Goal: Task Accomplishment & Management: Manage account settings

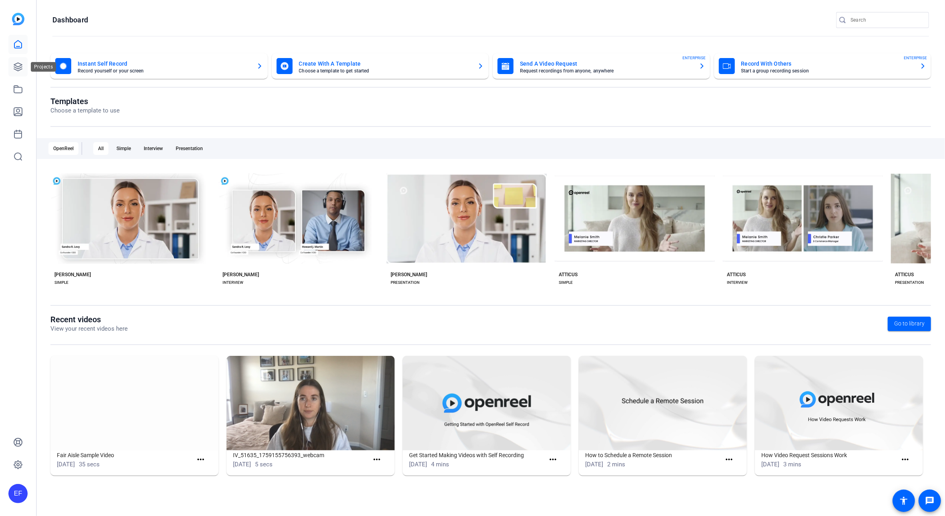
click at [15, 71] on icon at bounding box center [18, 67] width 10 height 10
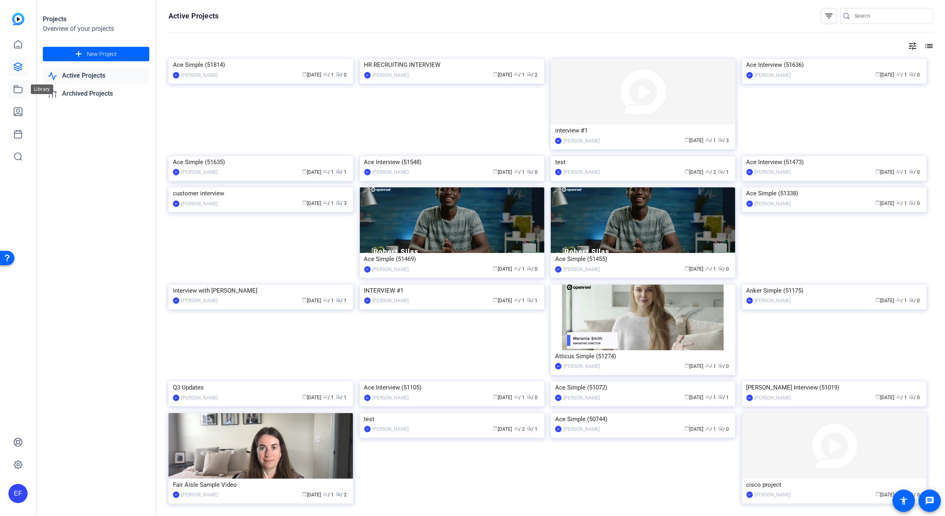
click at [16, 88] on icon at bounding box center [18, 89] width 10 height 10
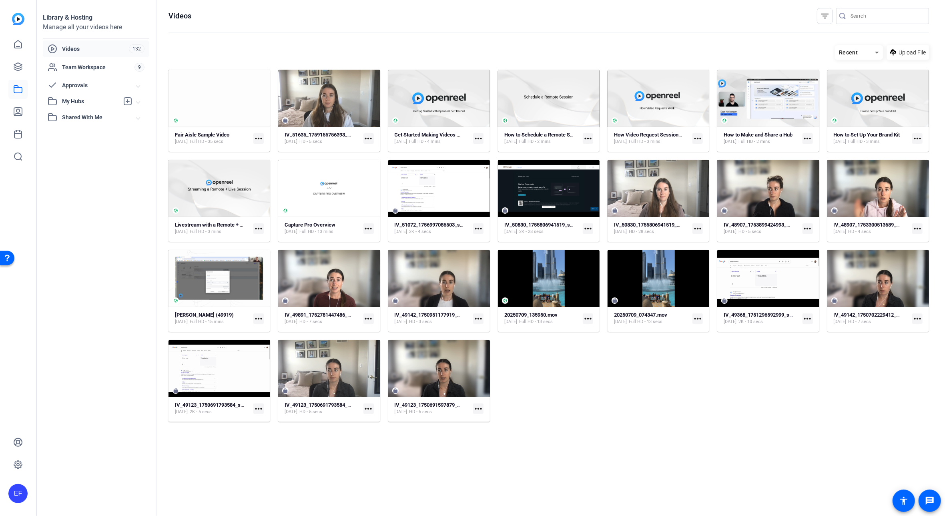
click at [210, 132] on strong "Fair Aisle Sample Video" at bounding box center [202, 135] width 54 height 6
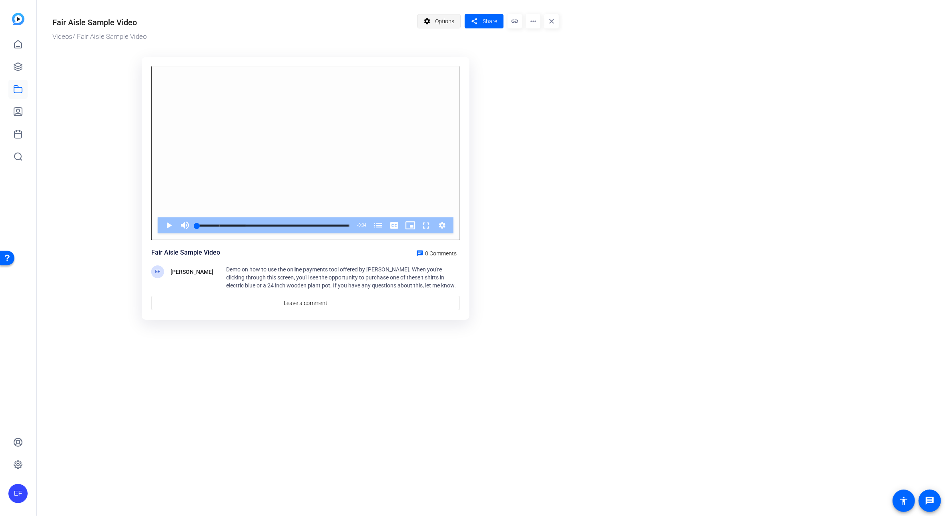
click at [438, 24] on span "Options" at bounding box center [444, 21] width 19 height 15
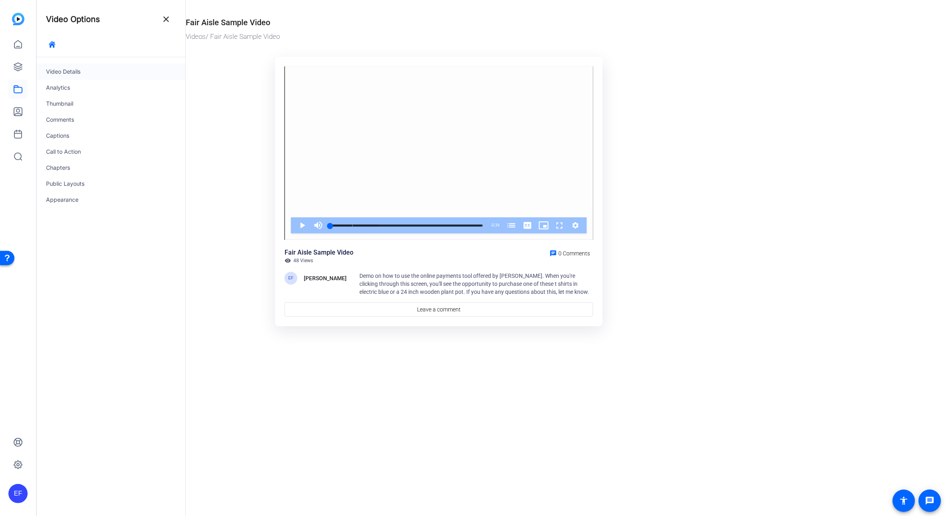
click at [116, 68] on div "Video Details" at bounding box center [110, 72] width 149 height 16
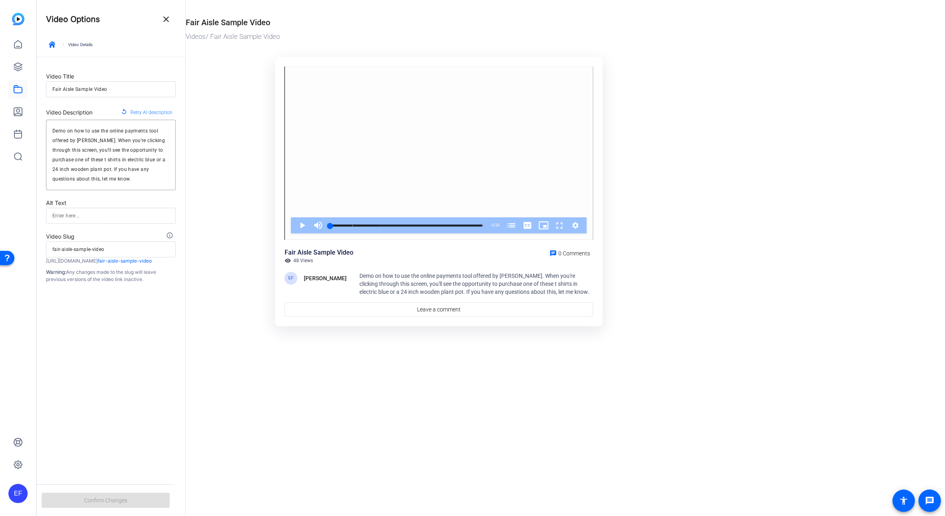
click at [114, 90] on input "Fair Aisle Sample Video" at bounding box center [110, 89] width 117 height 10
click at [162, 20] on mat-icon "close" at bounding box center [166, 19] width 10 height 10
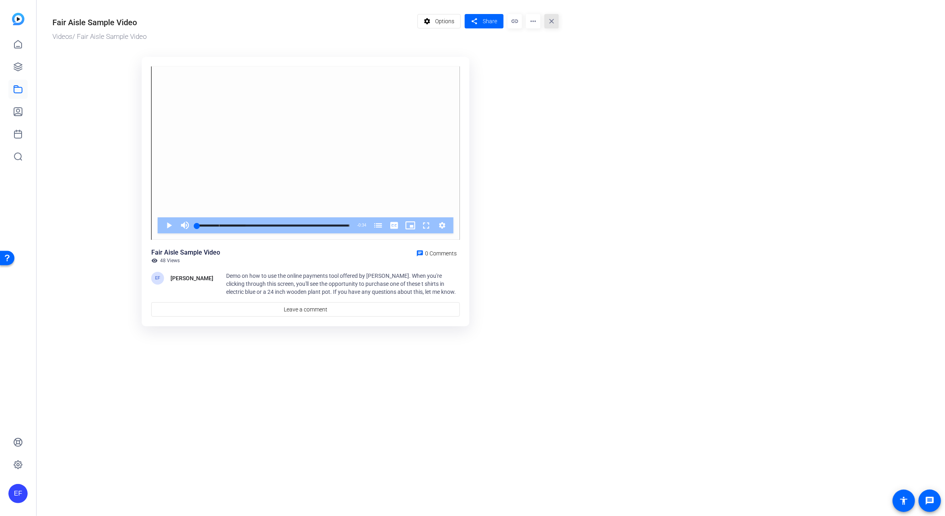
click at [557, 22] on mat-icon "close" at bounding box center [551, 21] width 14 height 14
